Goal: Entertainment & Leisure: Consume media (video, audio)

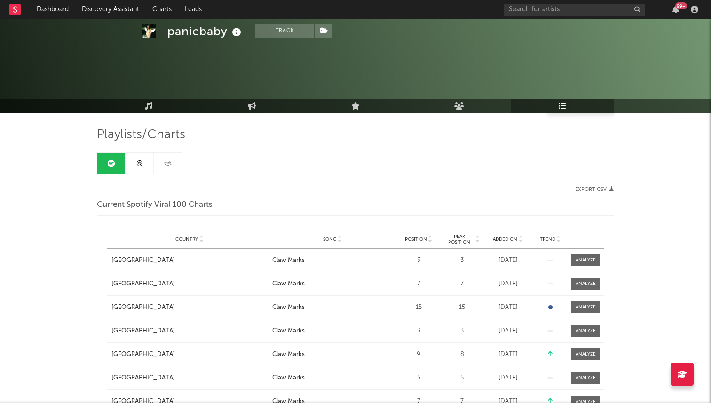
scroll to position [77, 0]
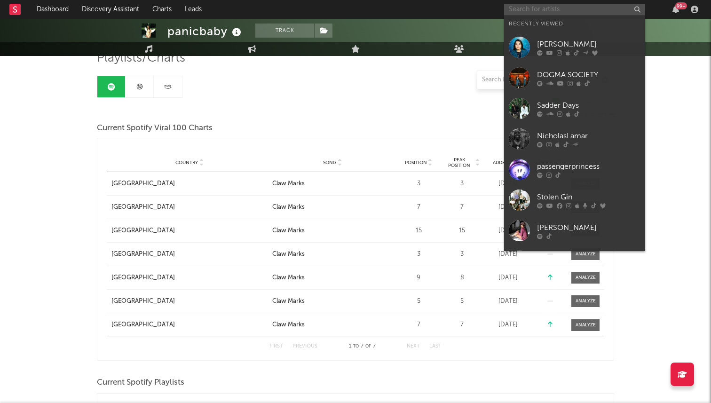
click at [514, 10] on input "text" at bounding box center [574, 10] width 141 height 12
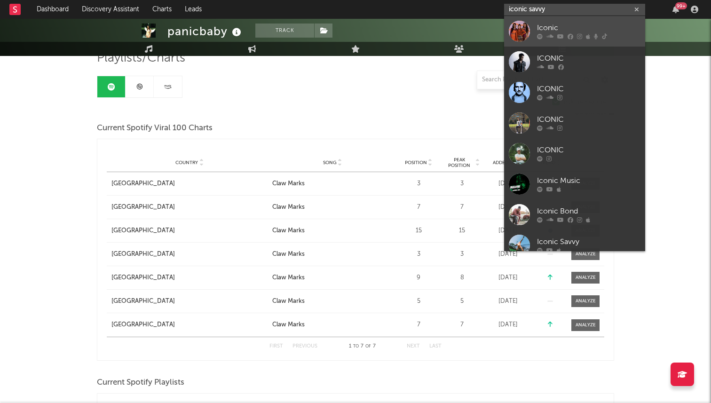
type input "iconic savvy"
click at [522, 23] on div at bounding box center [519, 31] width 21 height 21
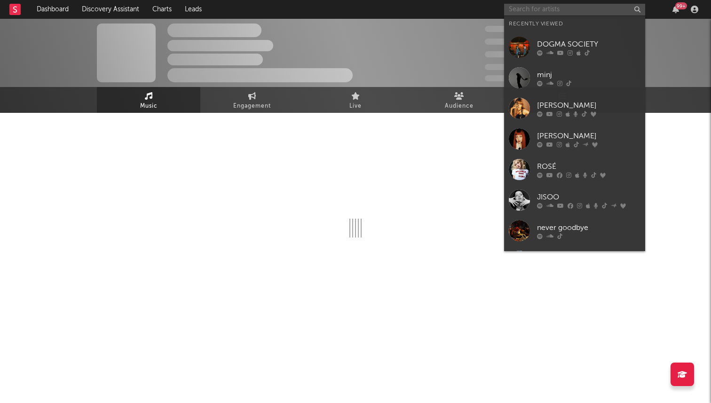
click at [548, 8] on input "text" at bounding box center [574, 10] width 141 height 12
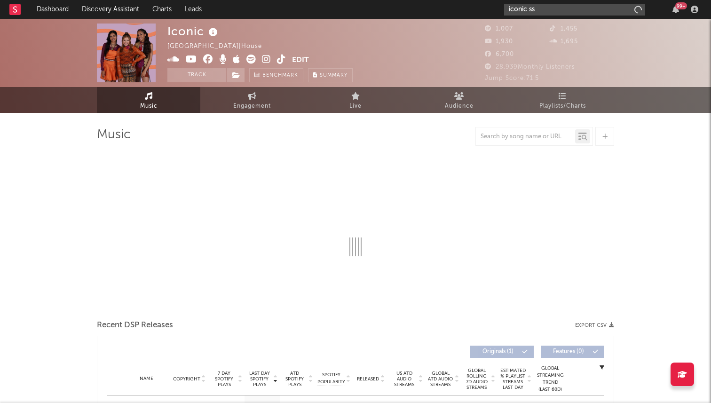
type input "iconic ssa"
select select "1w"
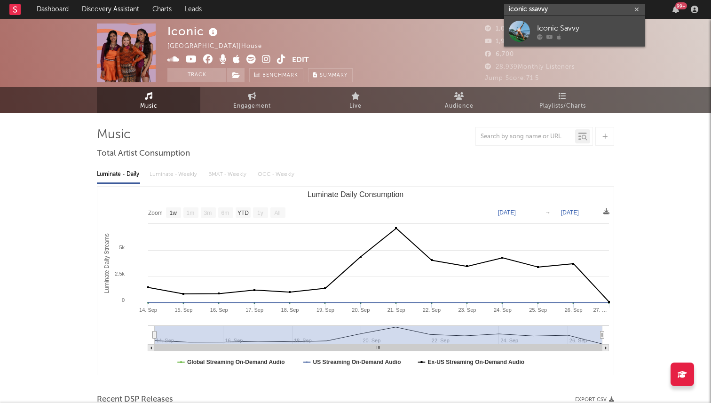
type input "iconic ssavvy"
click at [541, 21] on link "Iconic Savvy" at bounding box center [574, 31] width 141 height 31
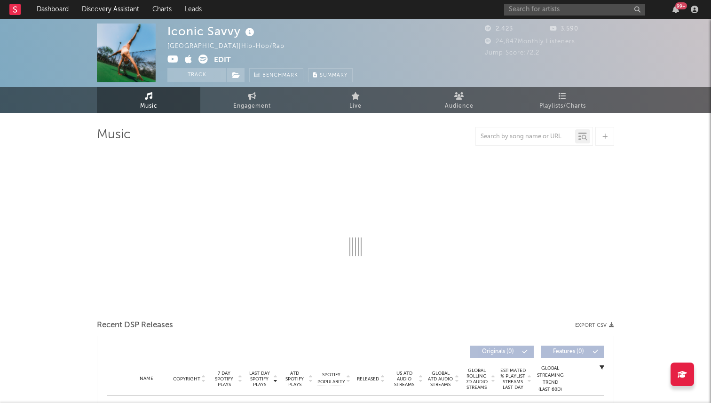
select select "6m"
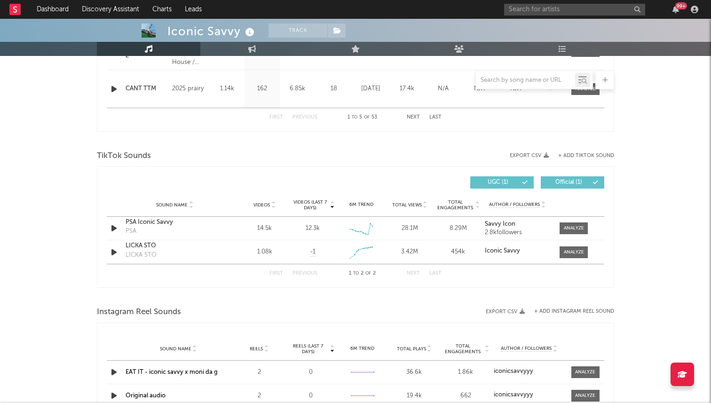
scroll to position [590, 0]
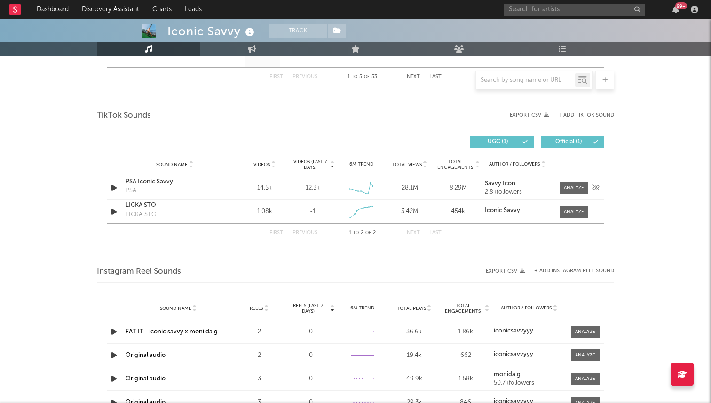
click at [110, 188] on icon "button" at bounding box center [114, 188] width 10 height 12
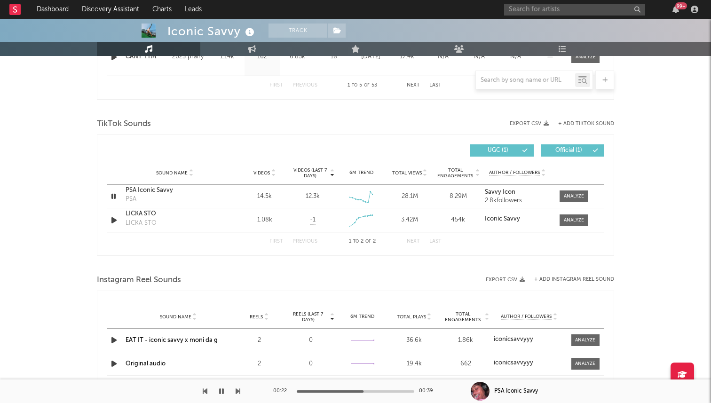
scroll to position [549, 0]
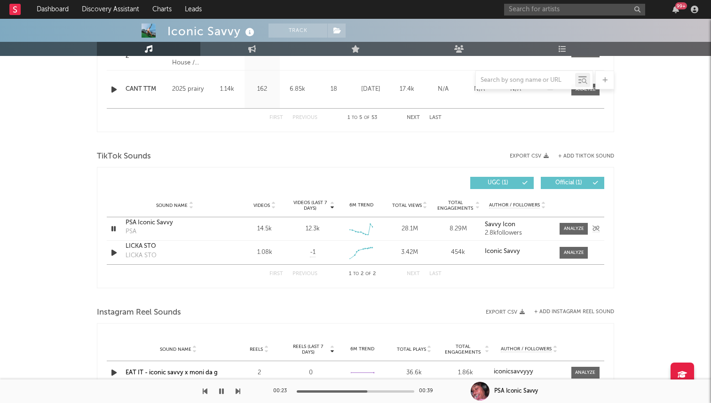
click at [142, 224] on div "PSA Iconic Savvy" at bounding box center [174, 222] width 98 height 9
click at [575, 225] on div at bounding box center [574, 228] width 20 height 7
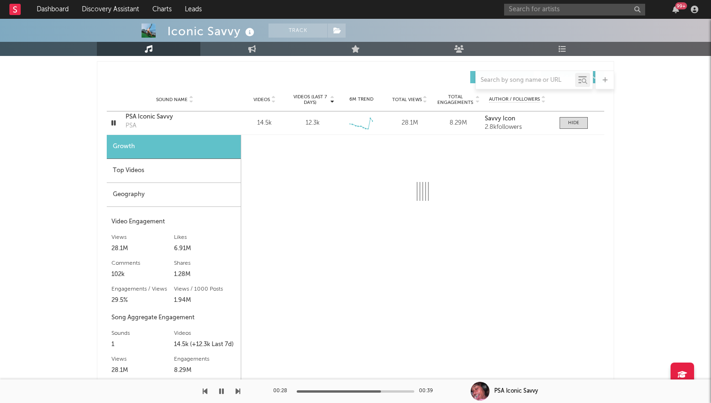
scroll to position [665, 0]
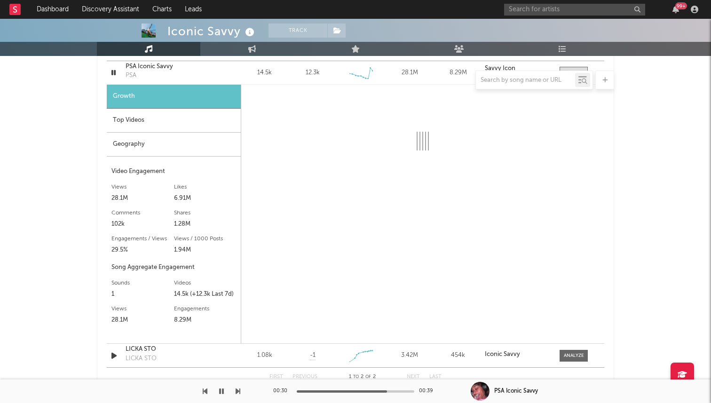
select select "6m"
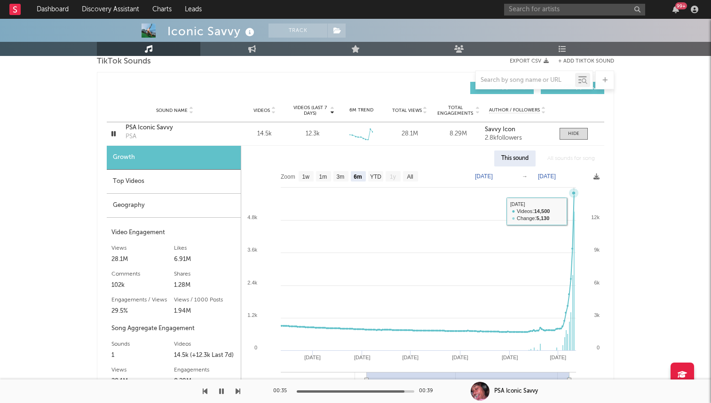
scroll to position [587, 0]
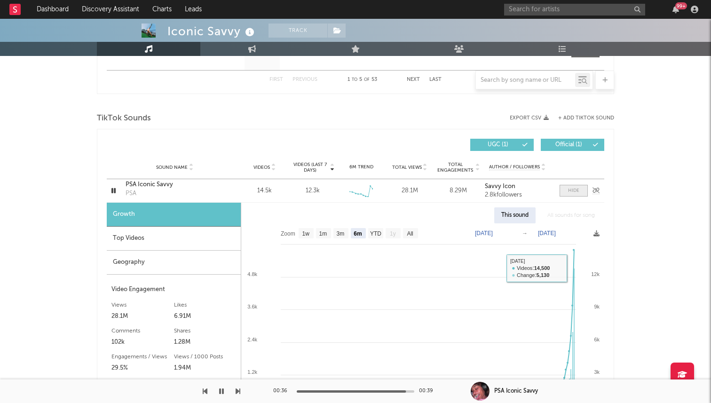
click at [575, 189] on div at bounding box center [573, 190] width 11 height 7
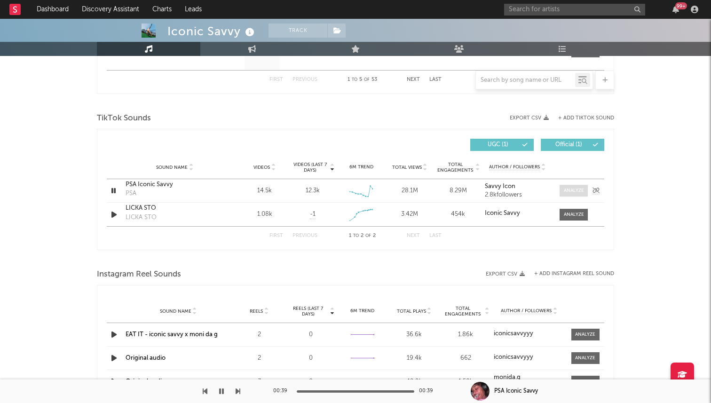
click at [577, 186] on span at bounding box center [573, 191] width 28 height 12
select select "6m"
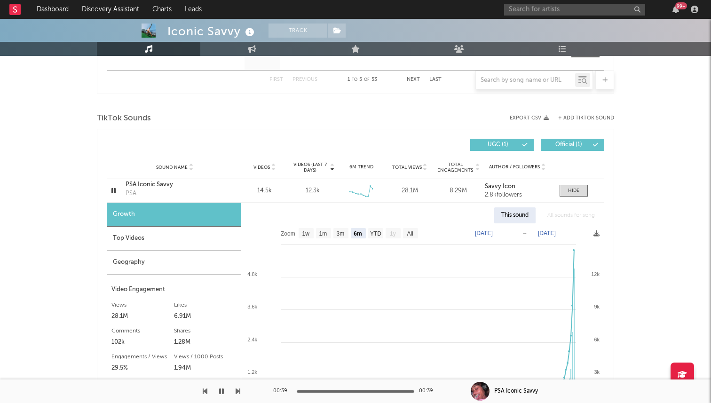
scroll to position [609, 0]
